Goal: Transaction & Acquisition: Purchase product/service

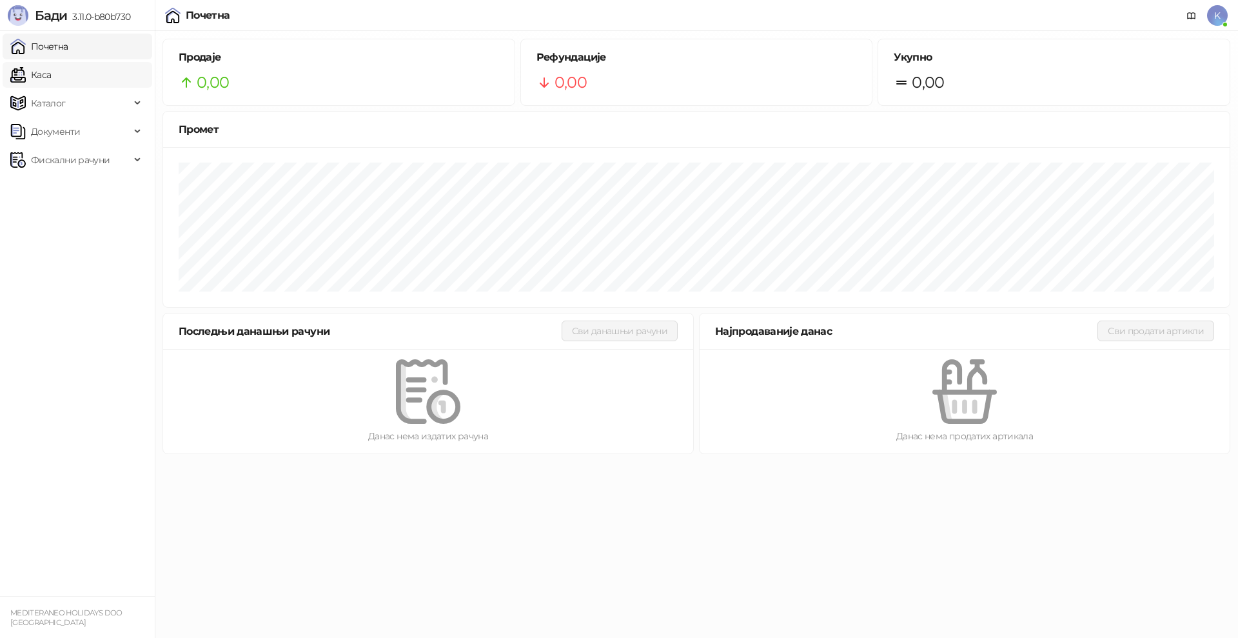
click at [51, 83] on link "Каса" at bounding box center [30, 75] width 41 height 26
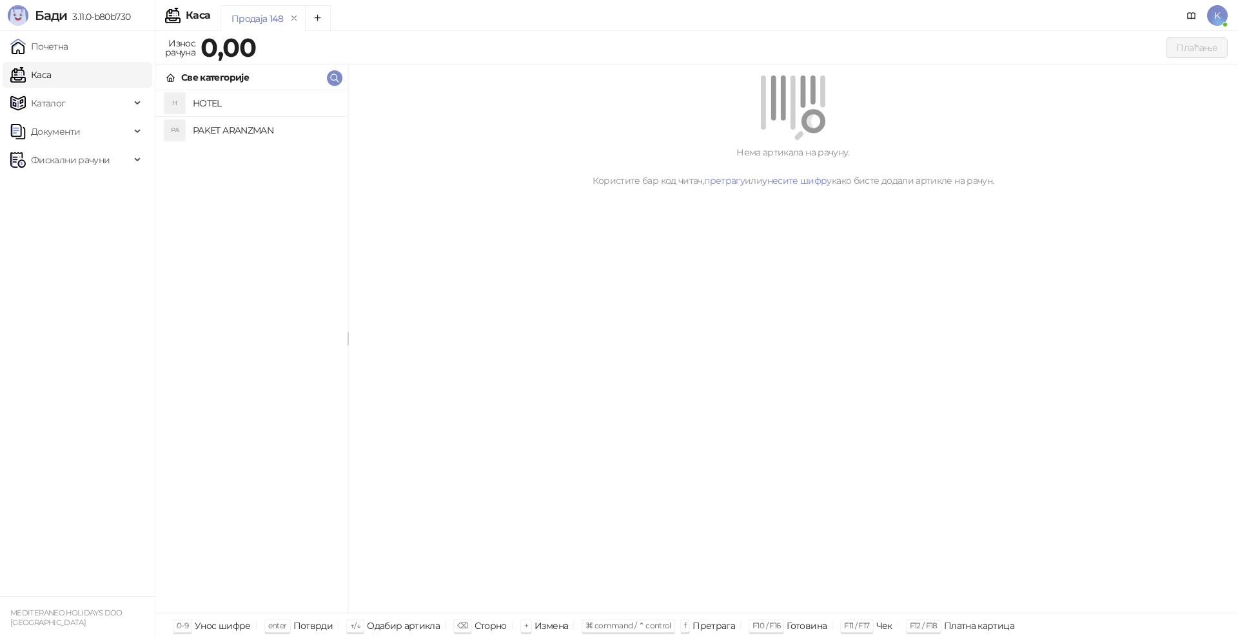
click at [213, 127] on h4 "PAKET ARANZMAN" at bounding box center [265, 130] width 144 height 21
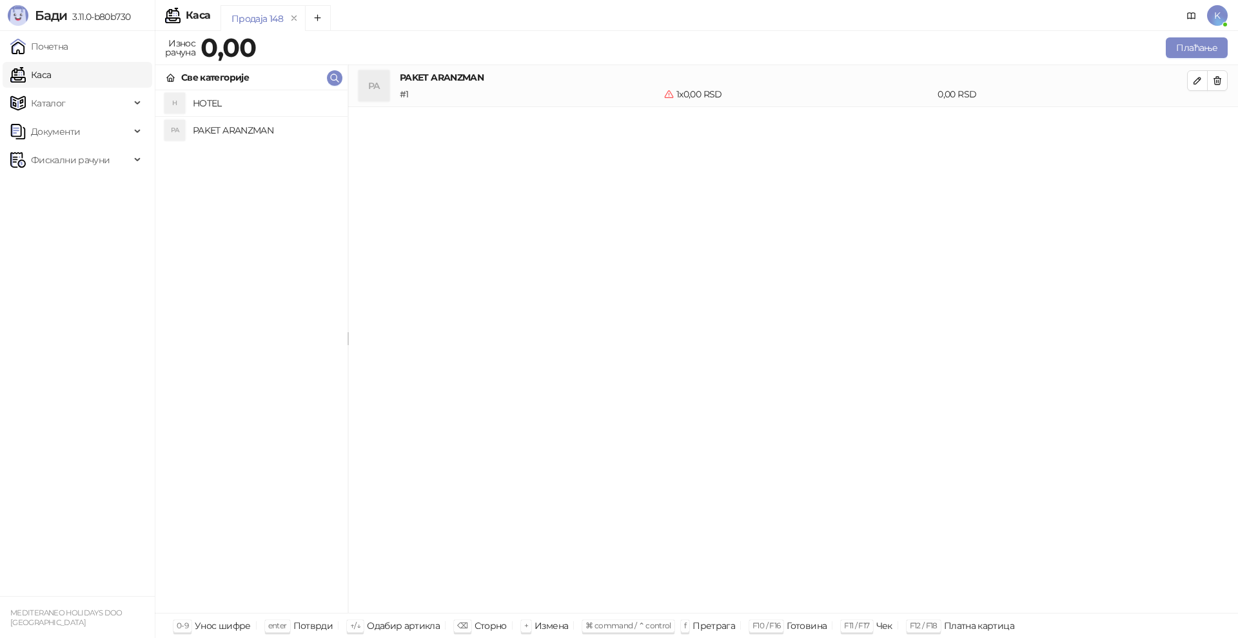
click at [240, 125] on h4 "PAKET ARANZMAN" at bounding box center [265, 130] width 144 height 21
click at [1181, 50] on button "Плаћање" at bounding box center [1196, 47] width 62 height 21
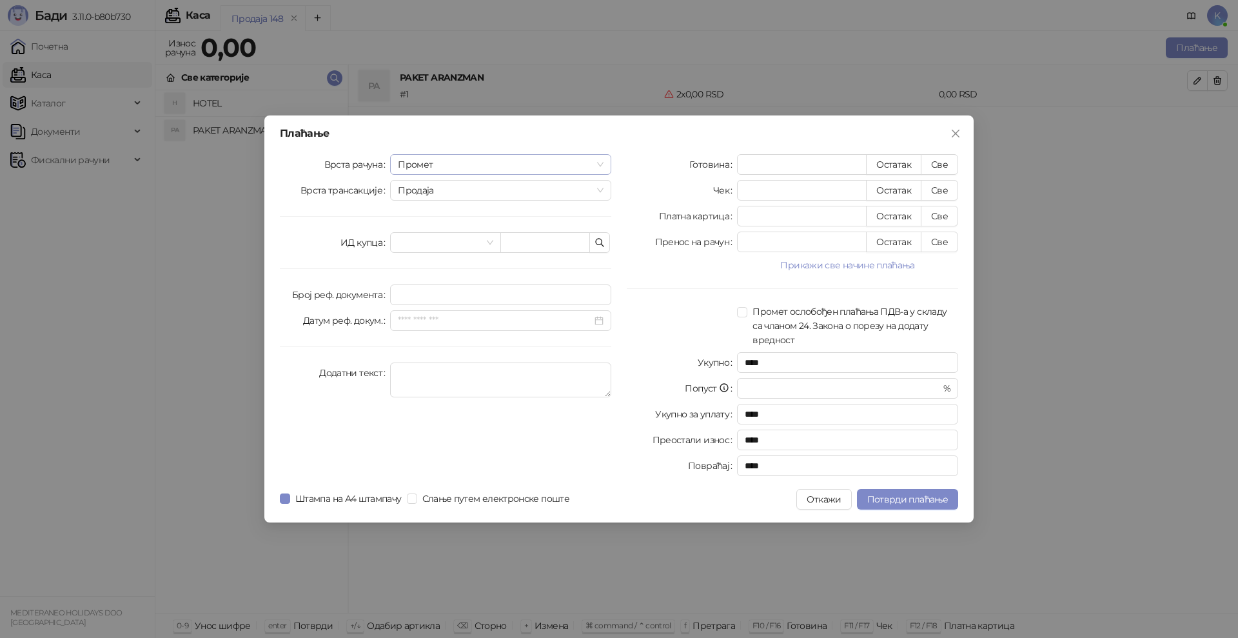
click at [416, 164] on span "Промет" at bounding box center [501, 164] width 206 height 19
click at [420, 247] on div "Аванс" at bounding box center [500, 252] width 200 height 14
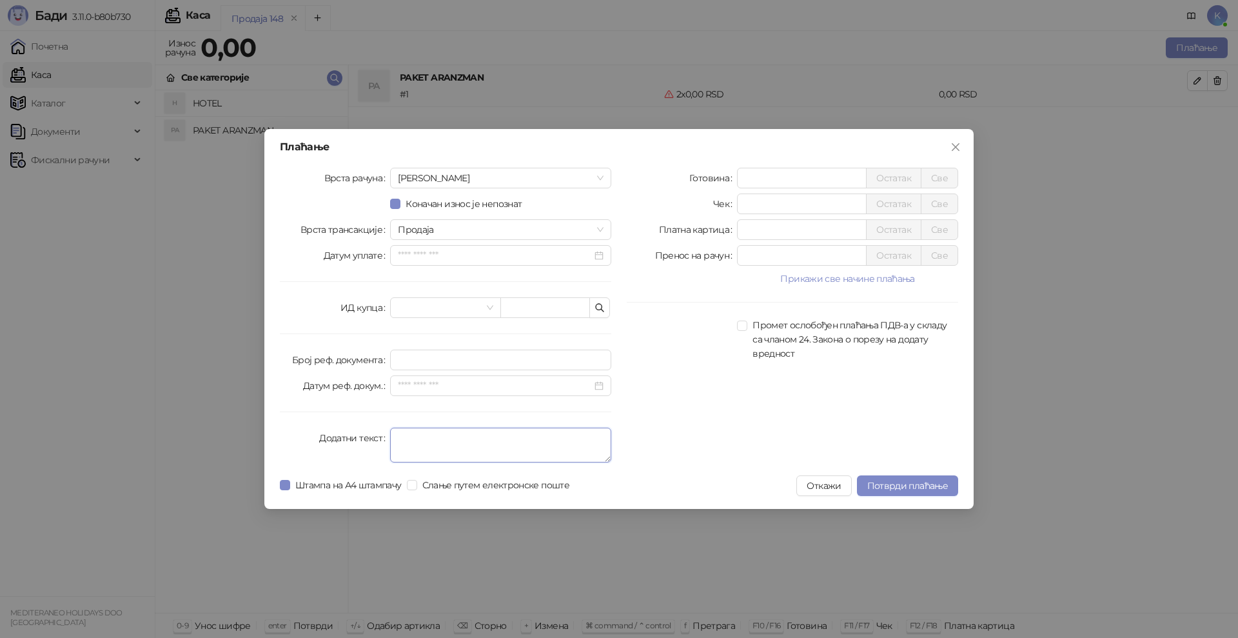
click at [411, 438] on textarea "Додатни текст" at bounding box center [500, 444] width 221 height 35
type textarea "*********"
drag, startPoint x: 765, startPoint y: 225, endPoint x: 728, endPoint y: 221, distance: 37.6
click at [728, 221] on div "Платна картица * Остатак Све" at bounding box center [792, 229] width 331 height 21
type input "******"
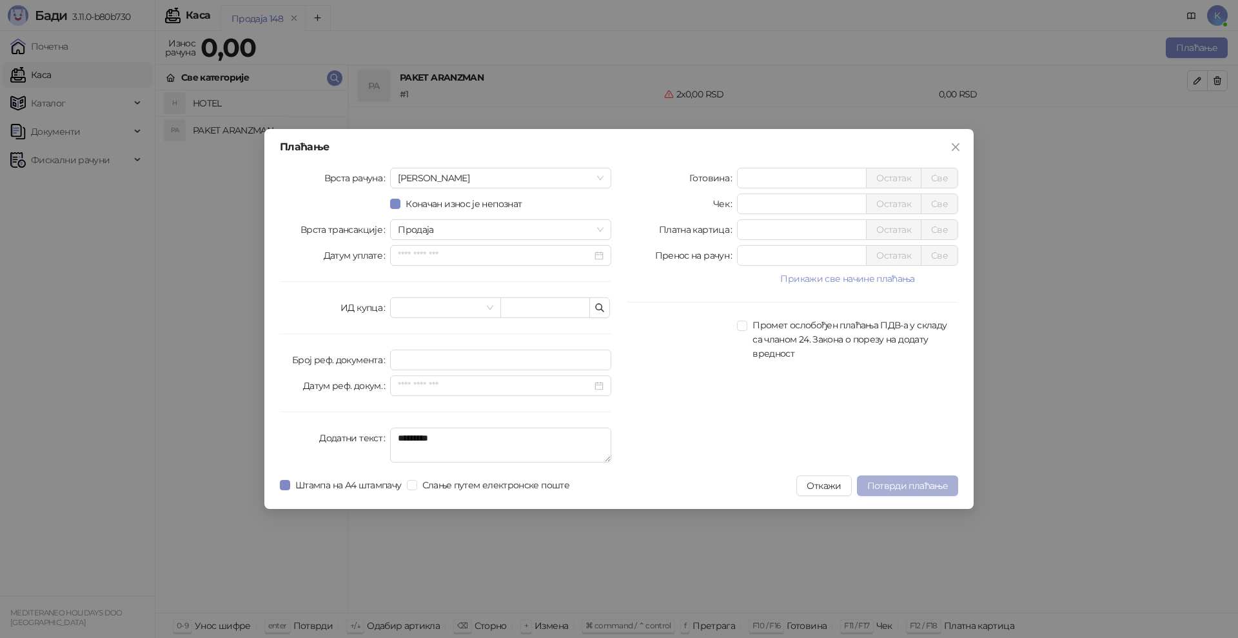
click at [901, 489] on span "Потврди плаћање" at bounding box center [907, 486] width 81 height 12
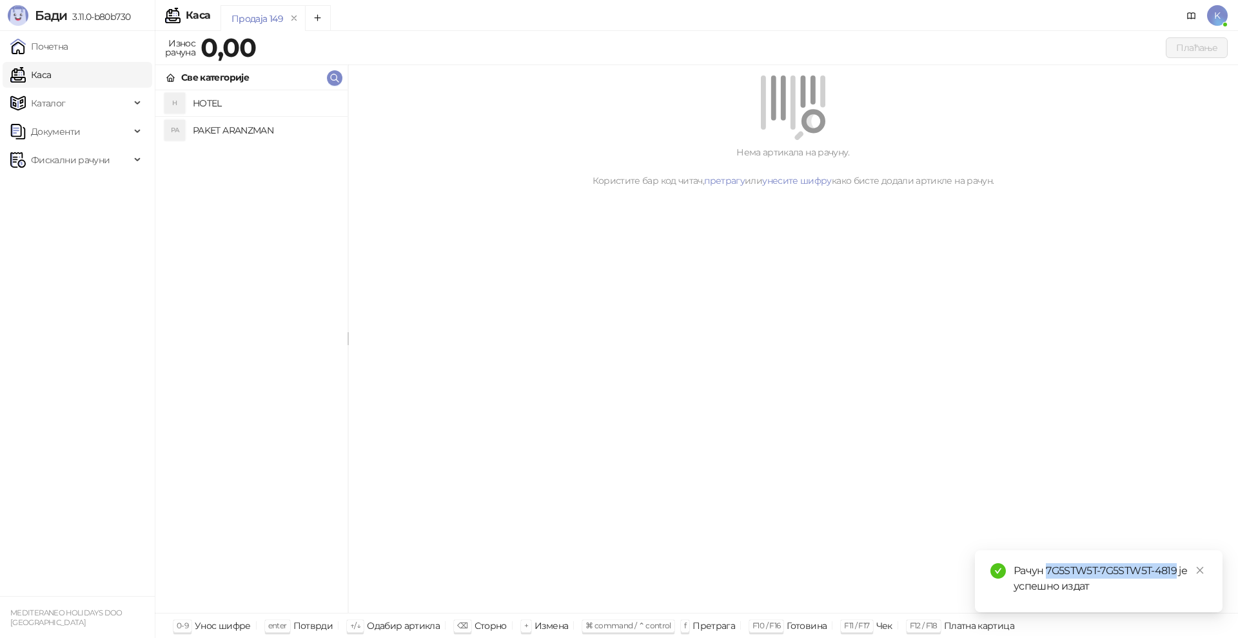
drag, startPoint x: 1177, startPoint y: 571, endPoint x: 1046, endPoint y: 567, distance: 130.9
click at [1046, 567] on div "Рачун 7G5STW5T-7G5STW5T-4819 је успешно издат" at bounding box center [1109, 578] width 193 height 31
copy div "7G5STW5T-7G5STW5T-4819"
click at [50, 130] on span "Документи" at bounding box center [55, 132] width 49 height 26
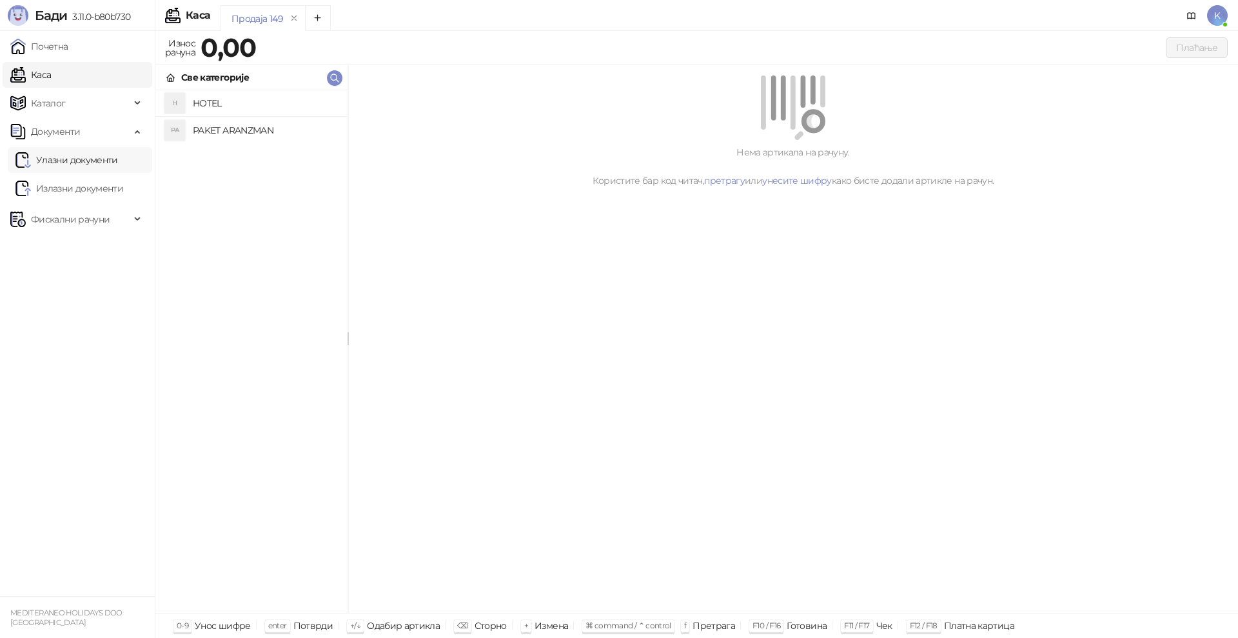
click at [55, 166] on link "Улазни документи" at bounding box center [66, 160] width 102 height 26
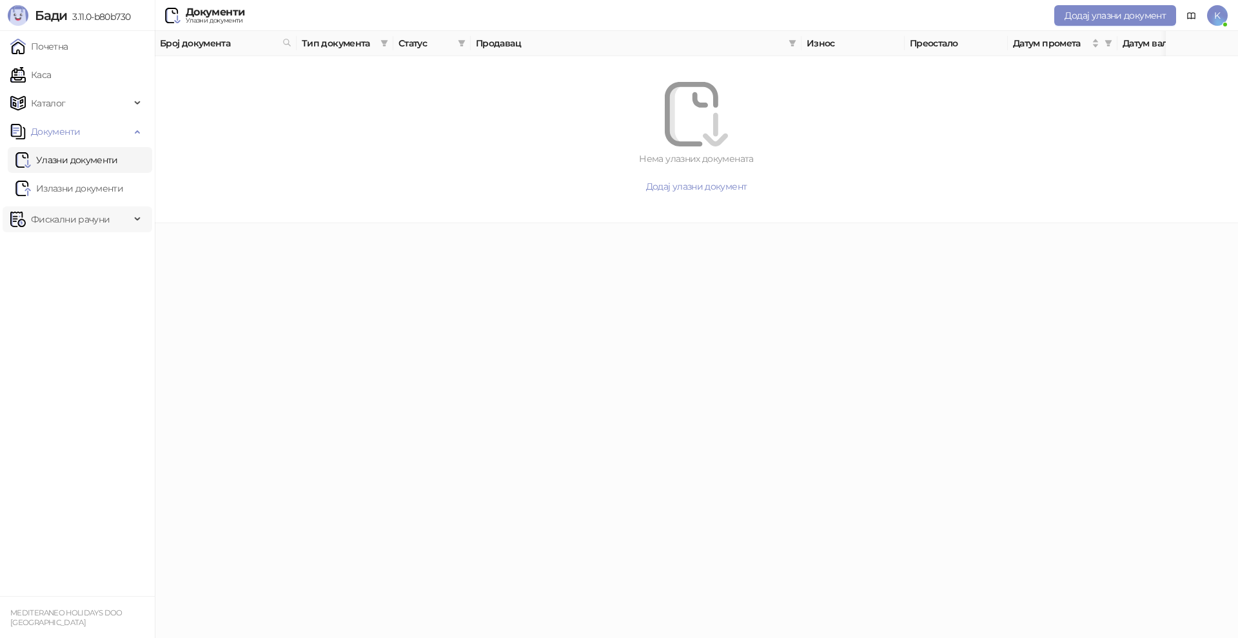
click at [52, 216] on span "Фискални рачуни" at bounding box center [70, 219] width 79 height 26
click at [54, 241] on link "Издати рачуни" at bounding box center [58, 248] width 86 height 26
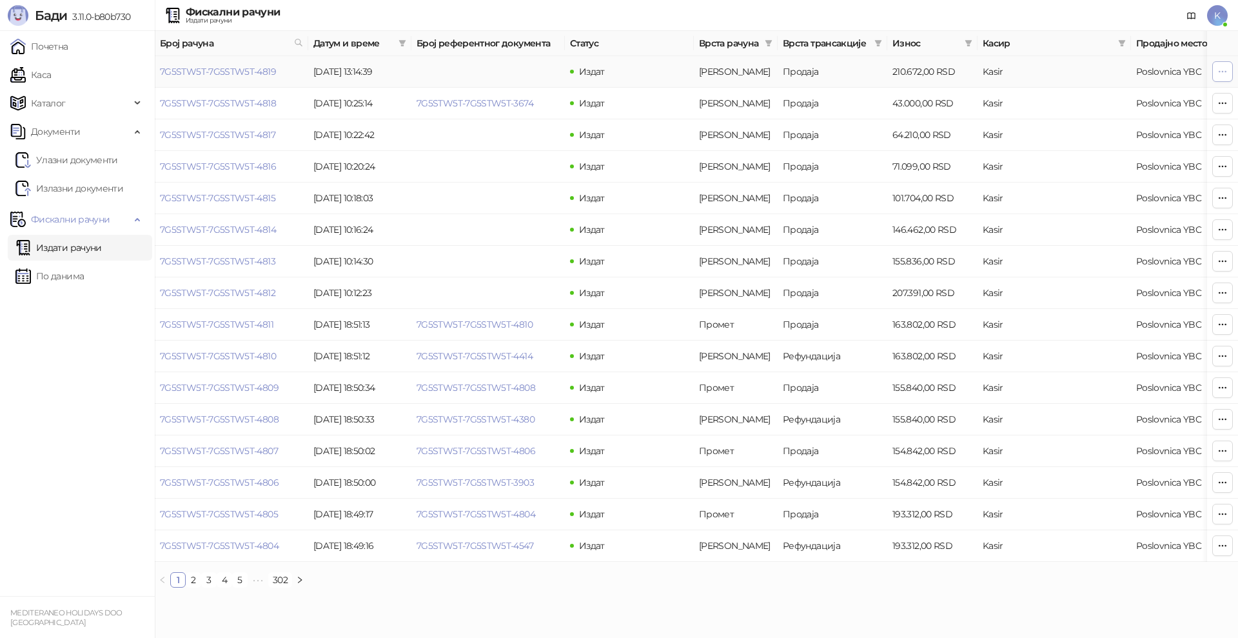
click at [1222, 71] on icon "button" at bounding box center [1222, 71] width 7 height 1
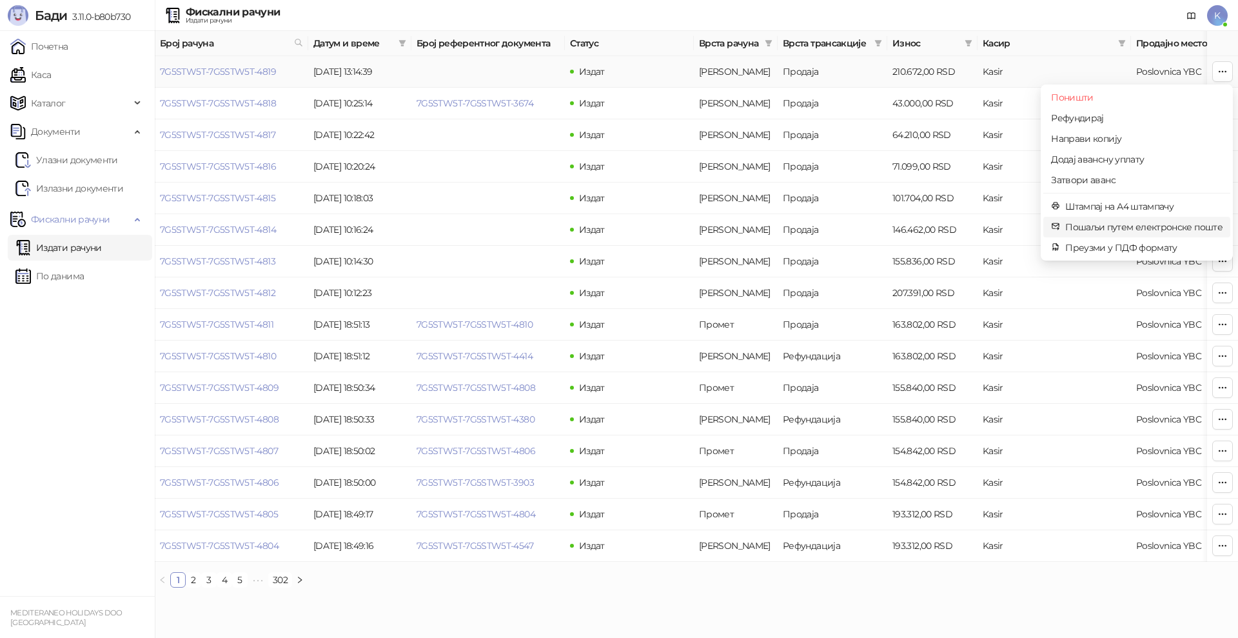
click at [1091, 223] on span "Пошаљи путем електронске поште" at bounding box center [1143, 227] width 157 height 14
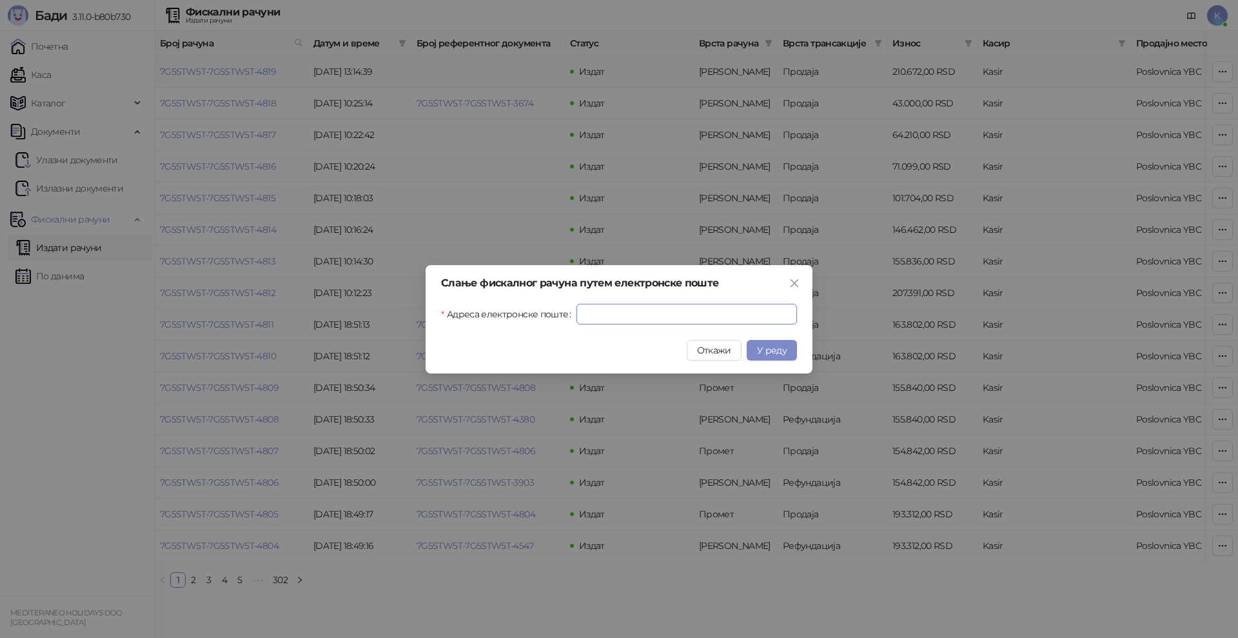
click at [613, 304] on input "Адреса електронске поште" at bounding box center [686, 314] width 220 height 21
paste input "**********"
type input "**********"
click at [779, 349] on span "У реду" at bounding box center [772, 350] width 30 height 12
